Goal: Information Seeking & Learning: Find contact information

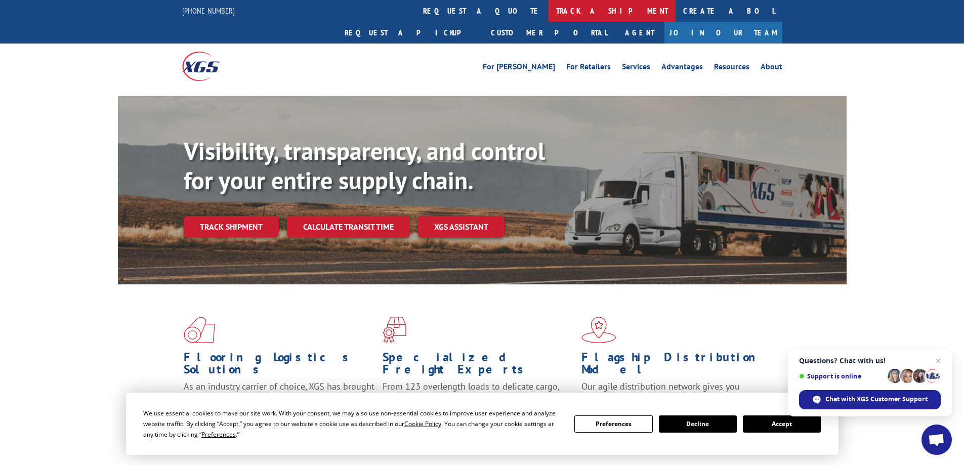
click at [548, 15] on link "track a shipment" at bounding box center [611, 11] width 127 height 22
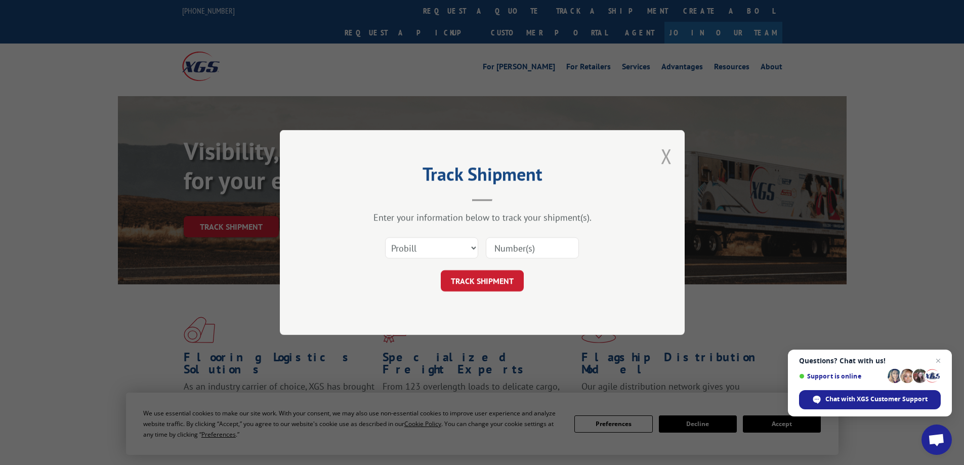
click at [670, 154] on button "Close modal" at bounding box center [666, 156] width 11 height 27
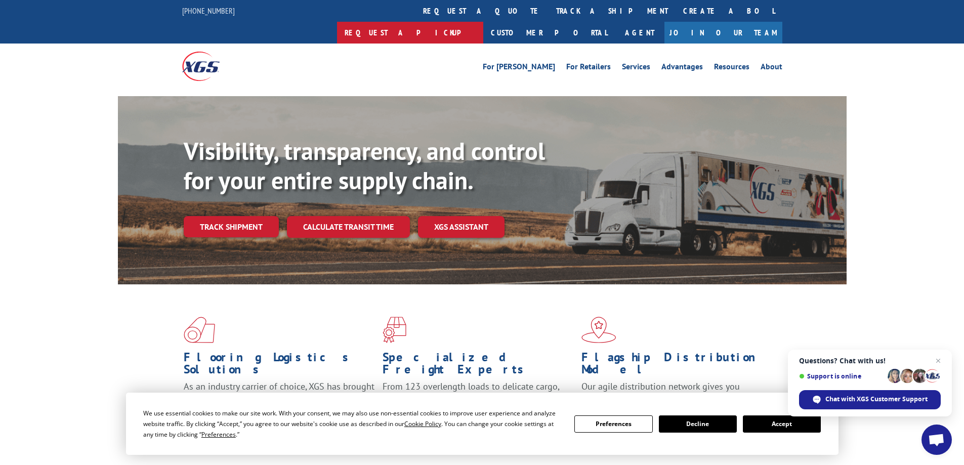
click at [483, 22] on link "Request a pickup" at bounding box center [410, 33] width 146 height 22
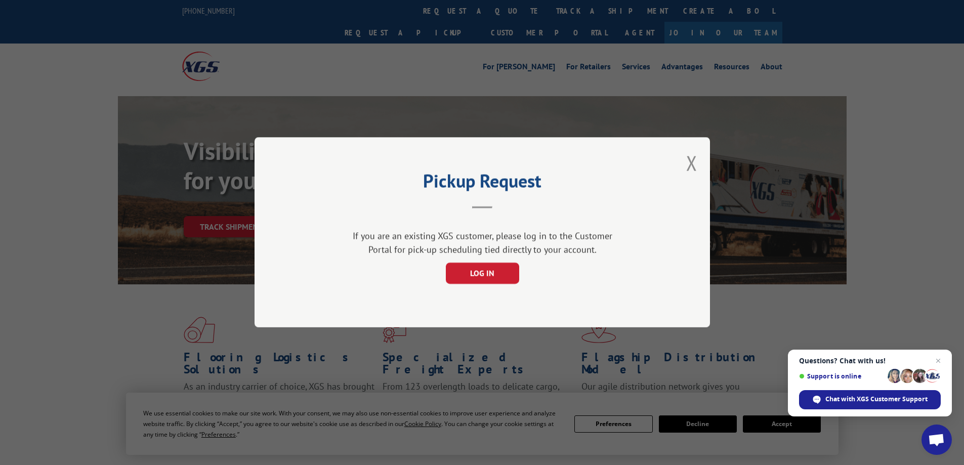
click at [484, 204] on header "Pickup Request" at bounding box center [482, 191] width 354 height 34
click at [484, 185] on h2 "Pickup Request" at bounding box center [482, 183] width 354 height 19
click at [468, 182] on h2 "Pickup Request" at bounding box center [482, 183] width 354 height 19
click at [452, 189] on h2 "Pickup Request" at bounding box center [482, 183] width 354 height 19
click at [454, 224] on div "If you are an existing XGS customer, please log in to the Customer Portal for p…" at bounding box center [482, 251] width 354 height 65
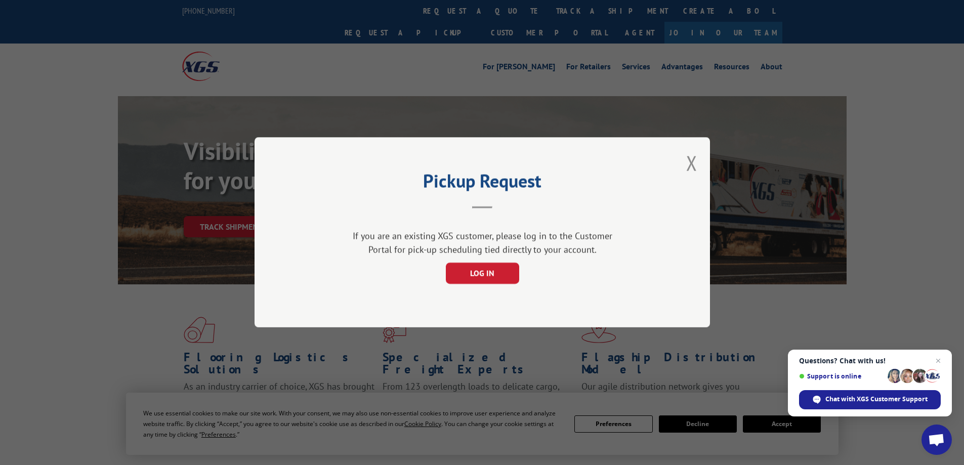
click at [479, 248] on div "If you are an existing XGS customer, please log in to the Customer Portal for p…" at bounding box center [482, 243] width 268 height 27
click at [482, 265] on button "LOG IN" at bounding box center [481, 273] width 73 height 21
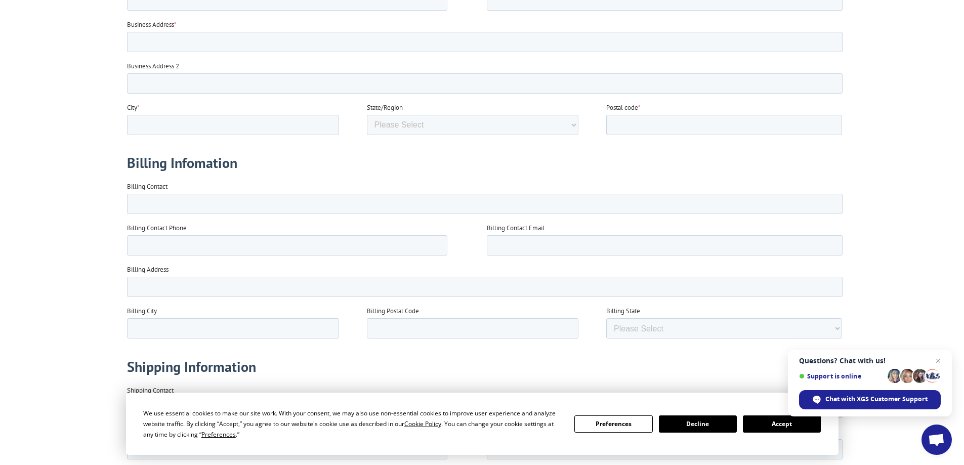
scroll to position [590, 0]
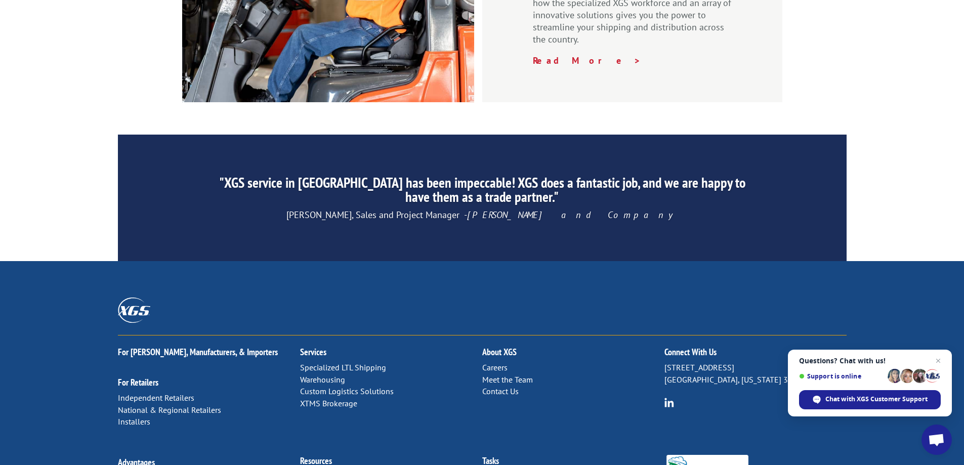
scroll to position [1518, 0]
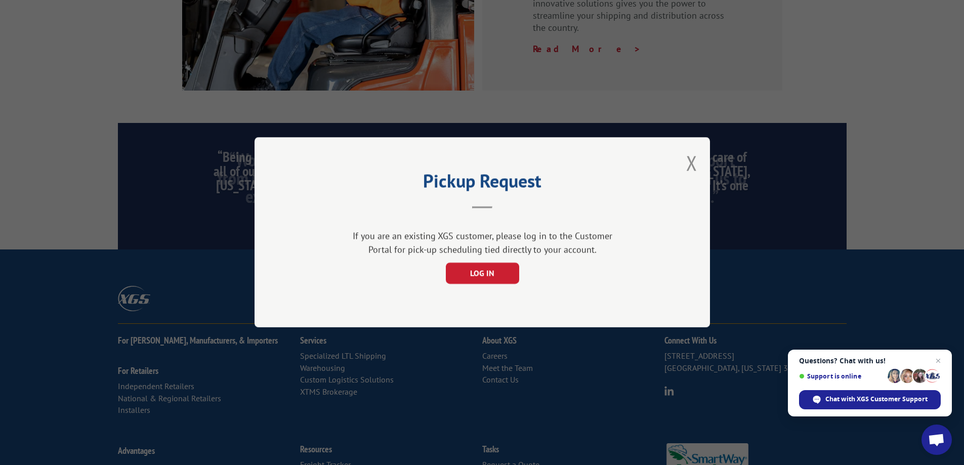
click at [512, 174] on h2 "Pickup Request" at bounding box center [482, 183] width 354 height 19
click at [492, 190] on h2 "Pickup Request" at bounding box center [482, 183] width 354 height 19
click at [488, 219] on div "If you are an existing XGS customer, please log in to the Customer Portal for p…" at bounding box center [482, 251] width 354 height 65
click at [479, 273] on button "LOG IN" at bounding box center [481, 273] width 73 height 21
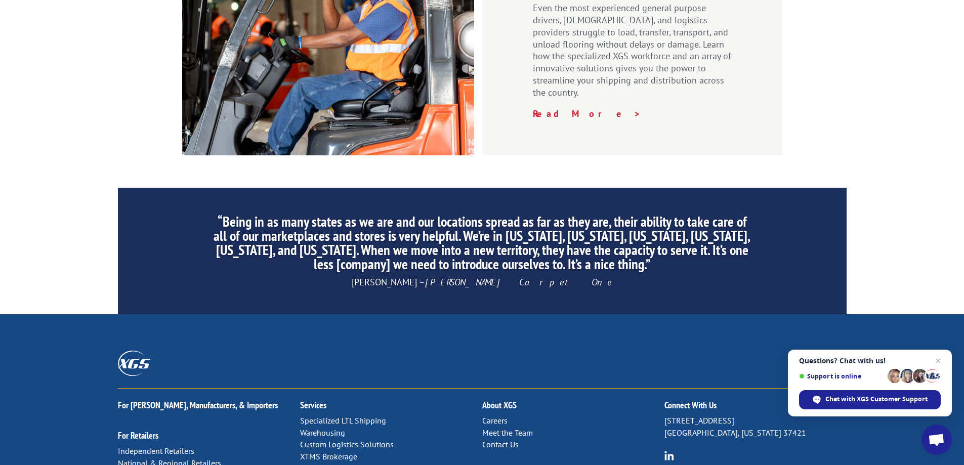
scroll to position [1538, 0]
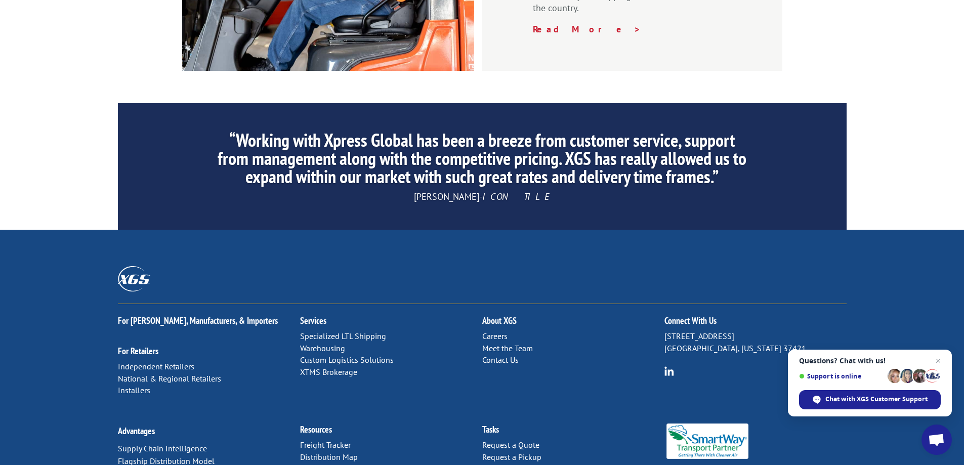
click at [688, 316] on h2 "Connect With Us" at bounding box center [755, 323] width 182 height 14
click at [689, 330] on p "6137 Shallowford Rd Chattanooga, Tennessee 37421" at bounding box center [755, 342] width 182 height 24
click at [498, 355] on link "Contact Us" at bounding box center [500, 360] width 36 height 10
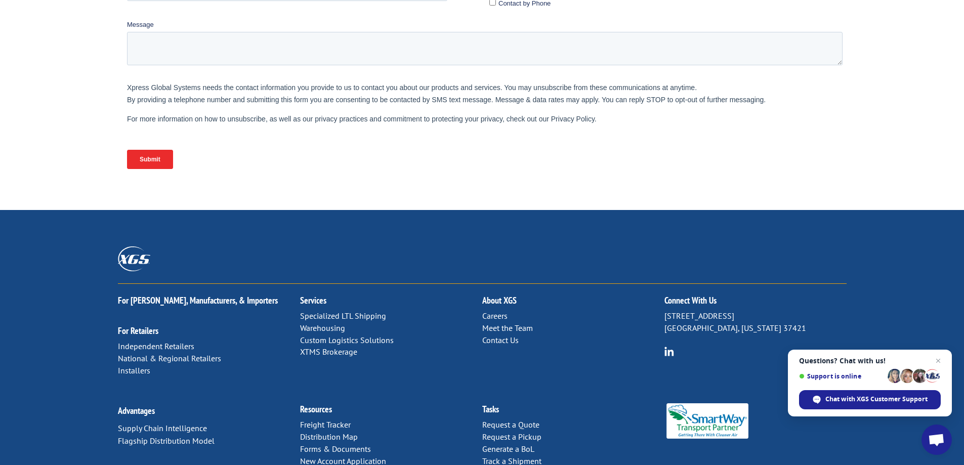
scroll to position [411, 0]
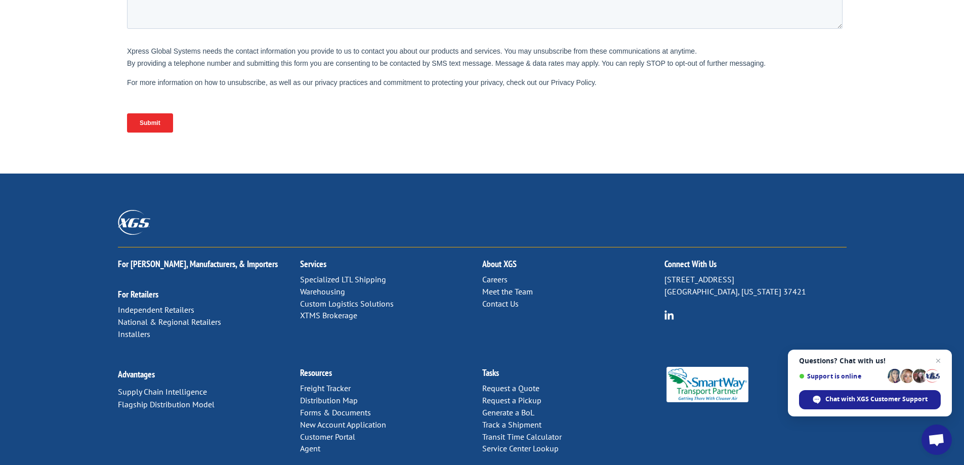
click at [510, 286] on link "Meet the Team" at bounding box center [507, 291] width 51 height 10
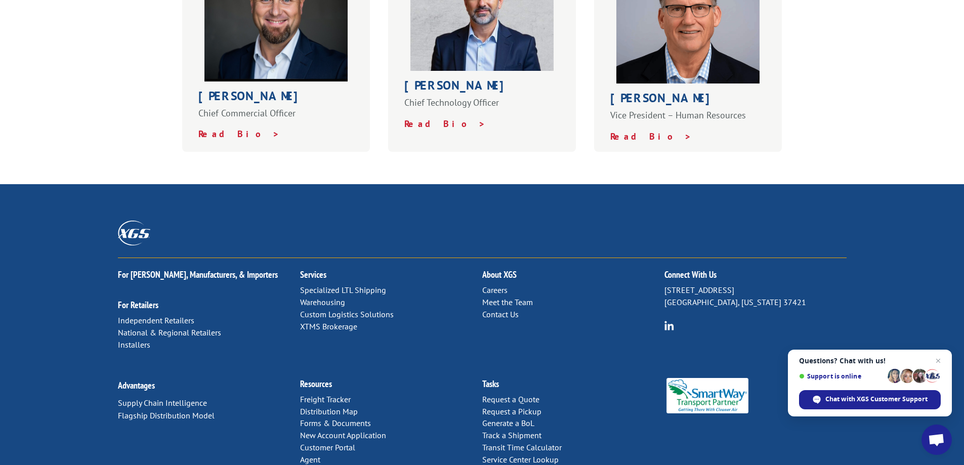
scroll to position [674, 0]
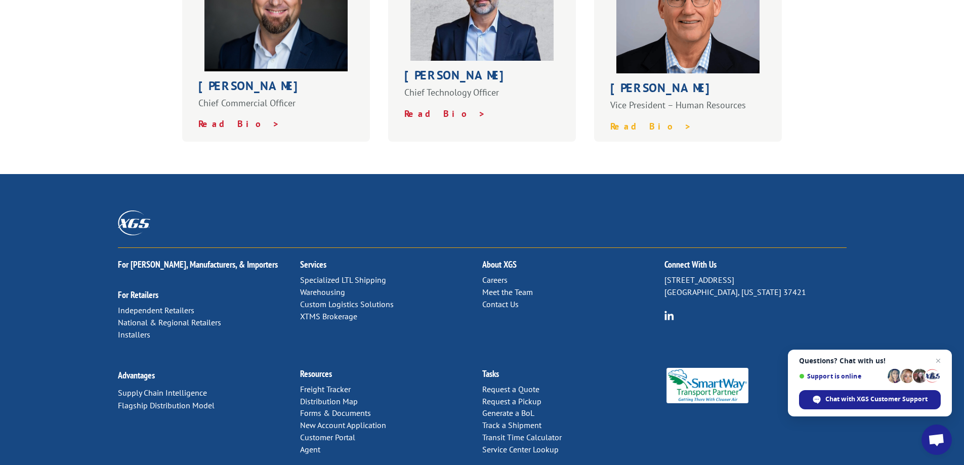
click at [624, 120] on strong "Read Bio >" at bounding box center [650, 126] width 81 height 12
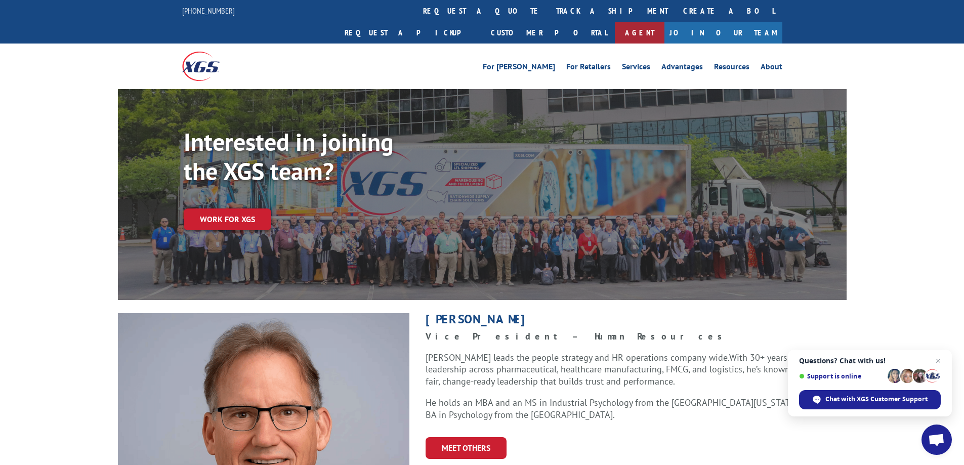
click at [664, 22] on link "Agent" at bounding box center [640, 33] width 50 height 22
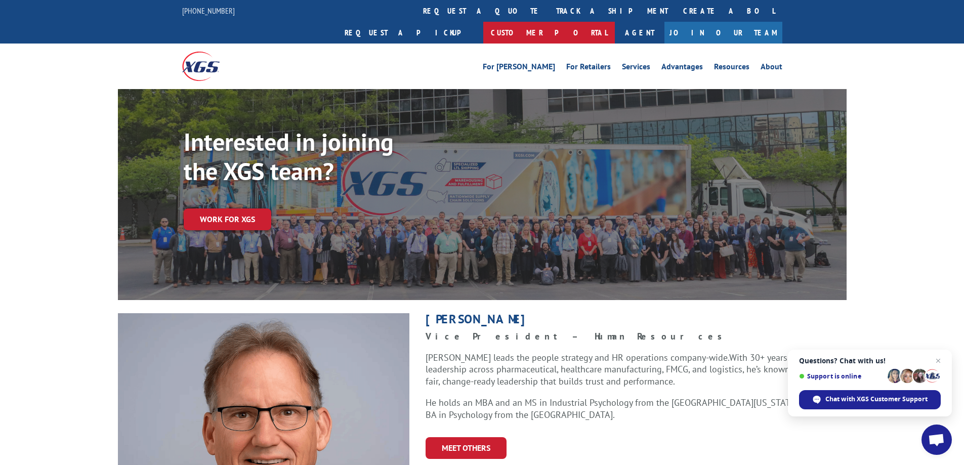
click at [615, 22] on link "Customer Portal" at bounding box center [549, 33] width 132 height 22
